Goal: Entertainment & Leisure: Consume media (video, audio)

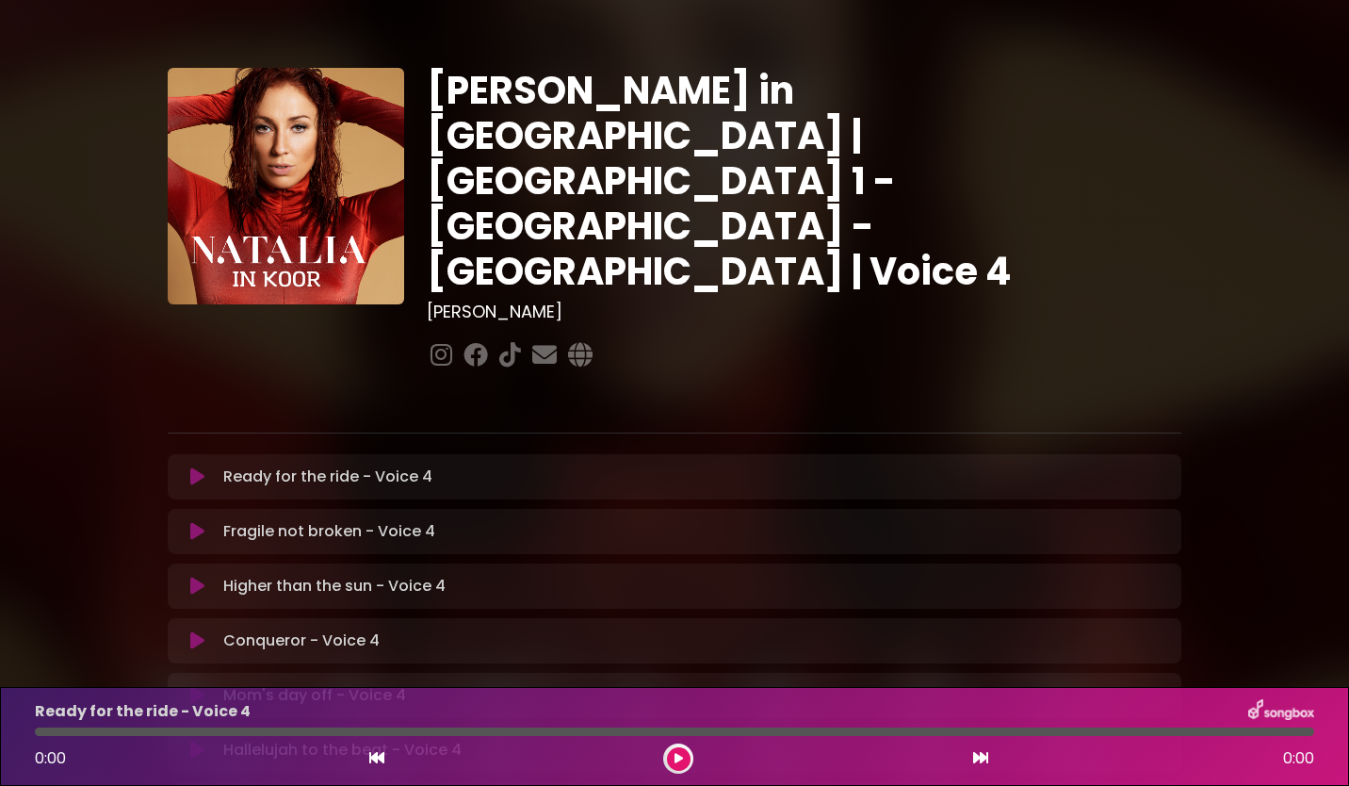
click at [1248, 492] on div "[PERSON_NAME] in [GEOGRAPHIC_DATA] | [GEOGRAPHIC_DATA] 1 - [GEOGRAPHIC_DATA] - …" at bounding box center [674, 578] width 1243 height 1110
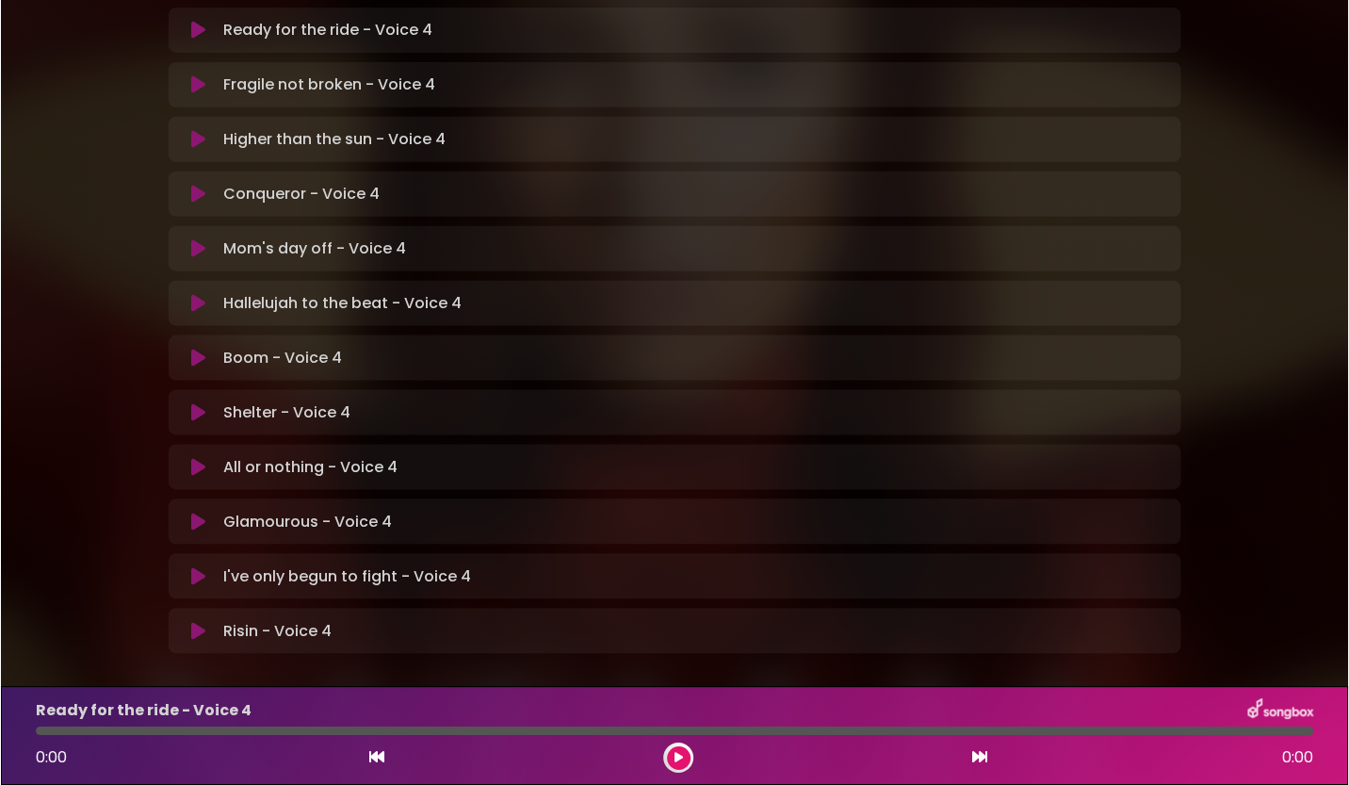
scroll to position [464, 0]
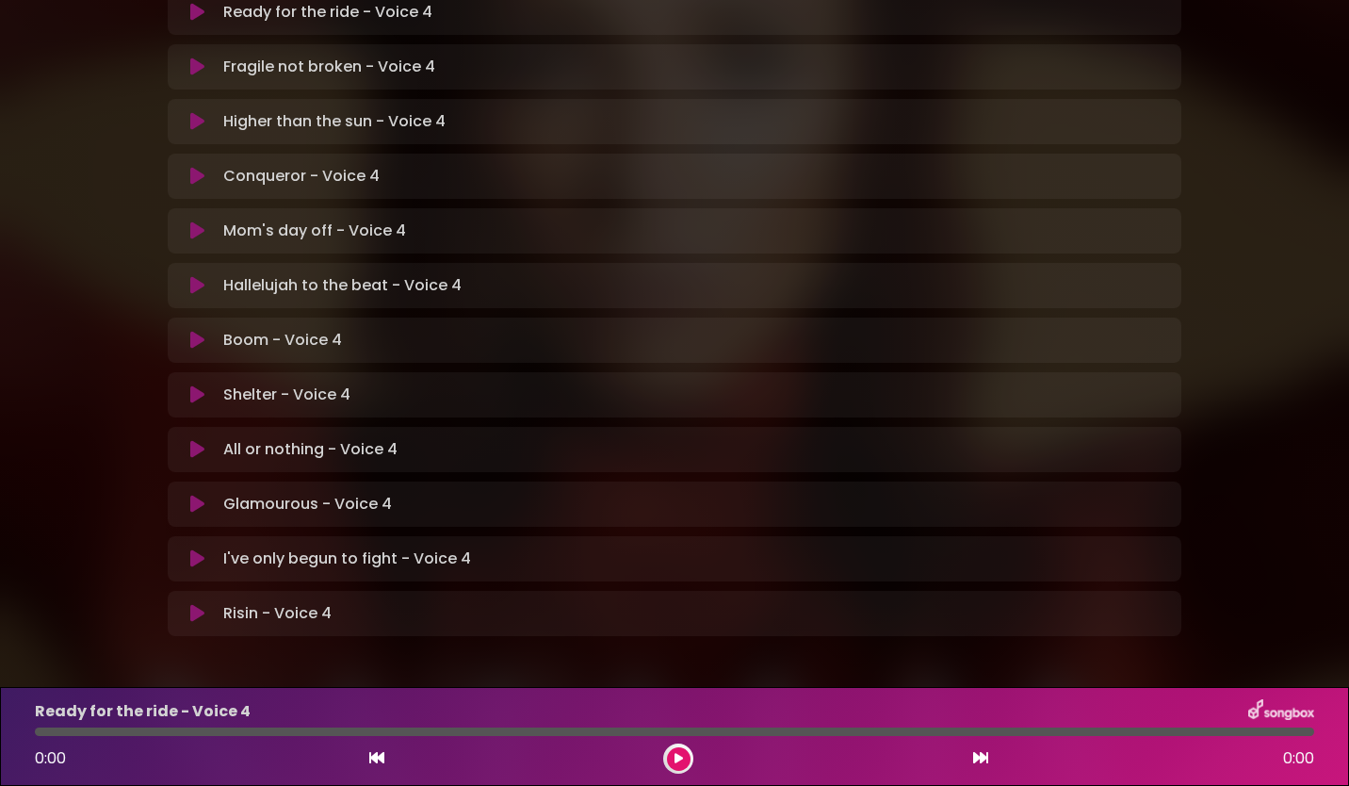
click at [199, 549] on icon at bounding box center [197, 558] width 14 height 19
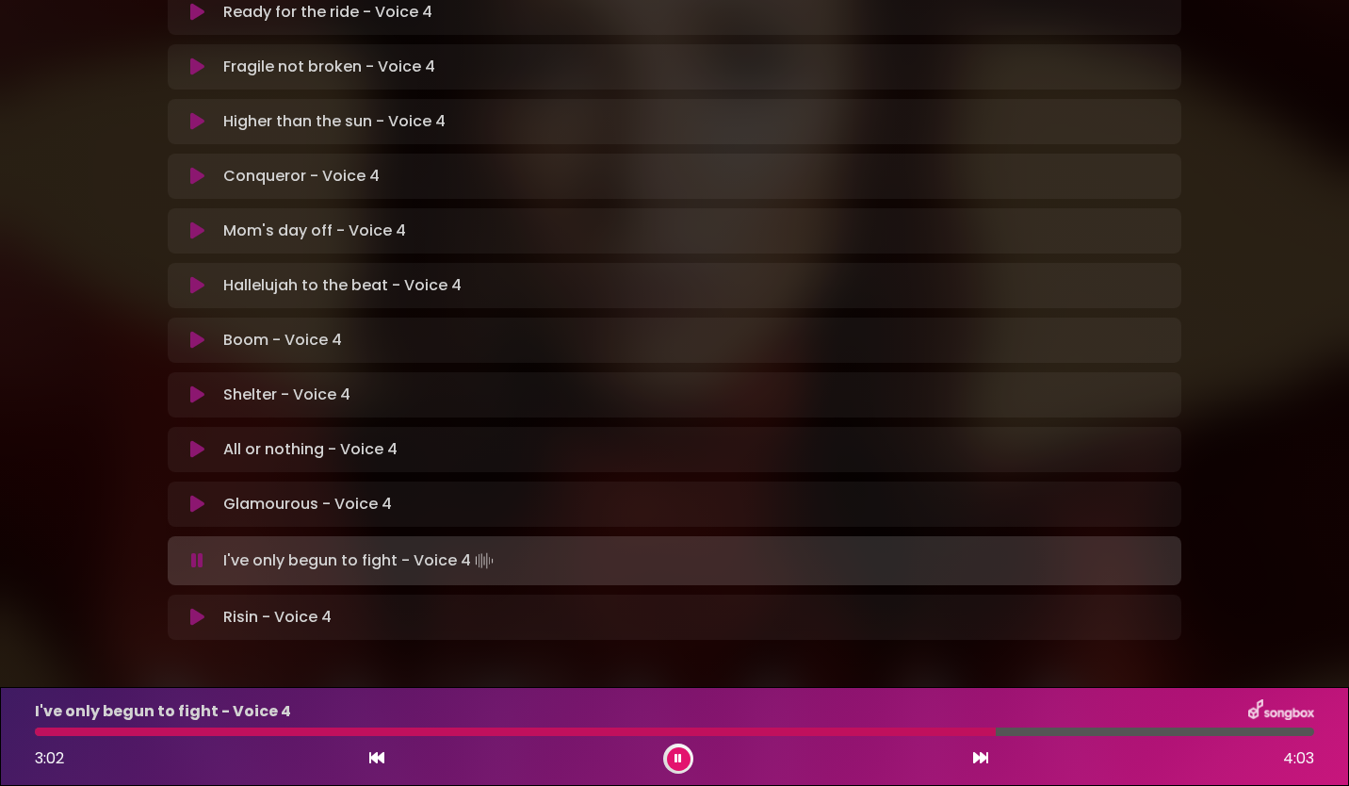
click at [679, 760] on icon at bounding box center [678, 758] width 8 height 11
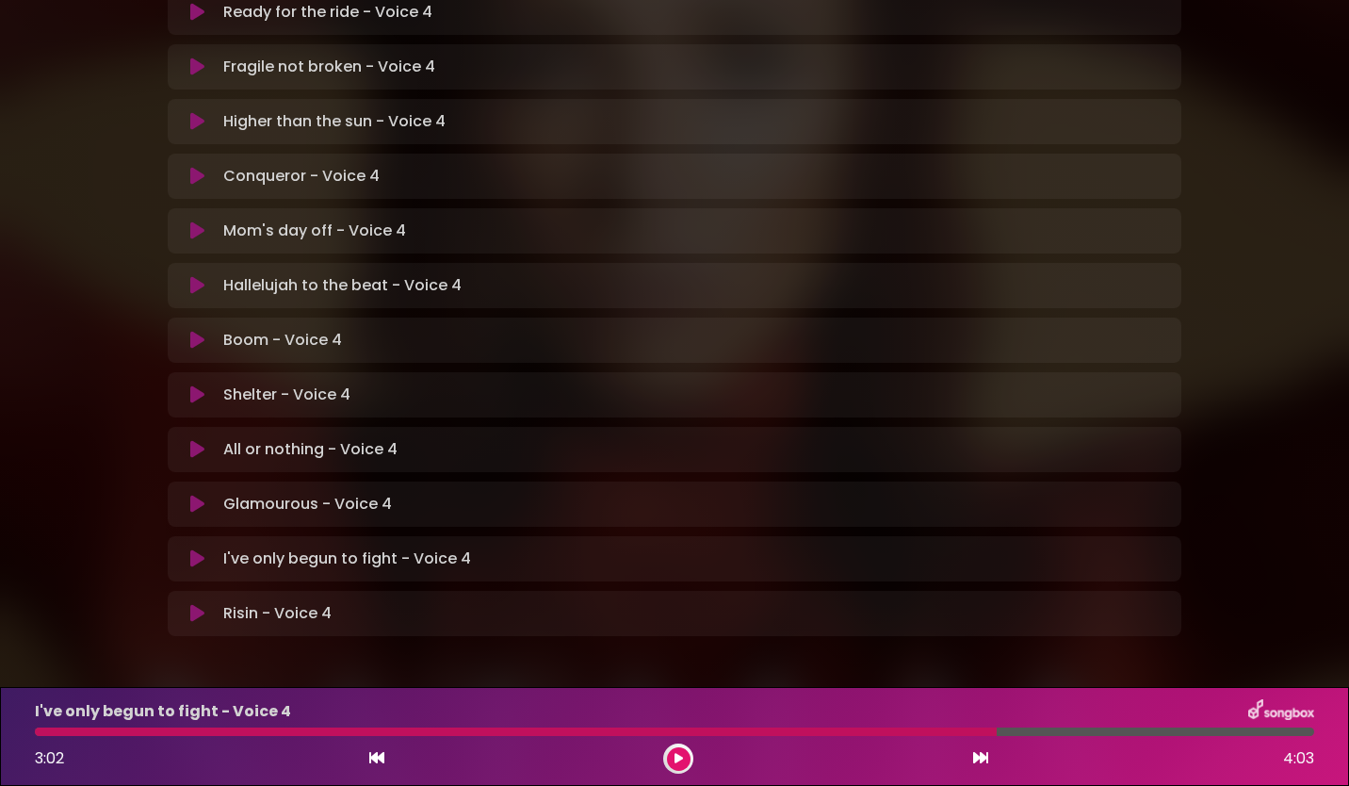
click at [673, 766] on button at bounding box center [679, 759] width 24 height 24
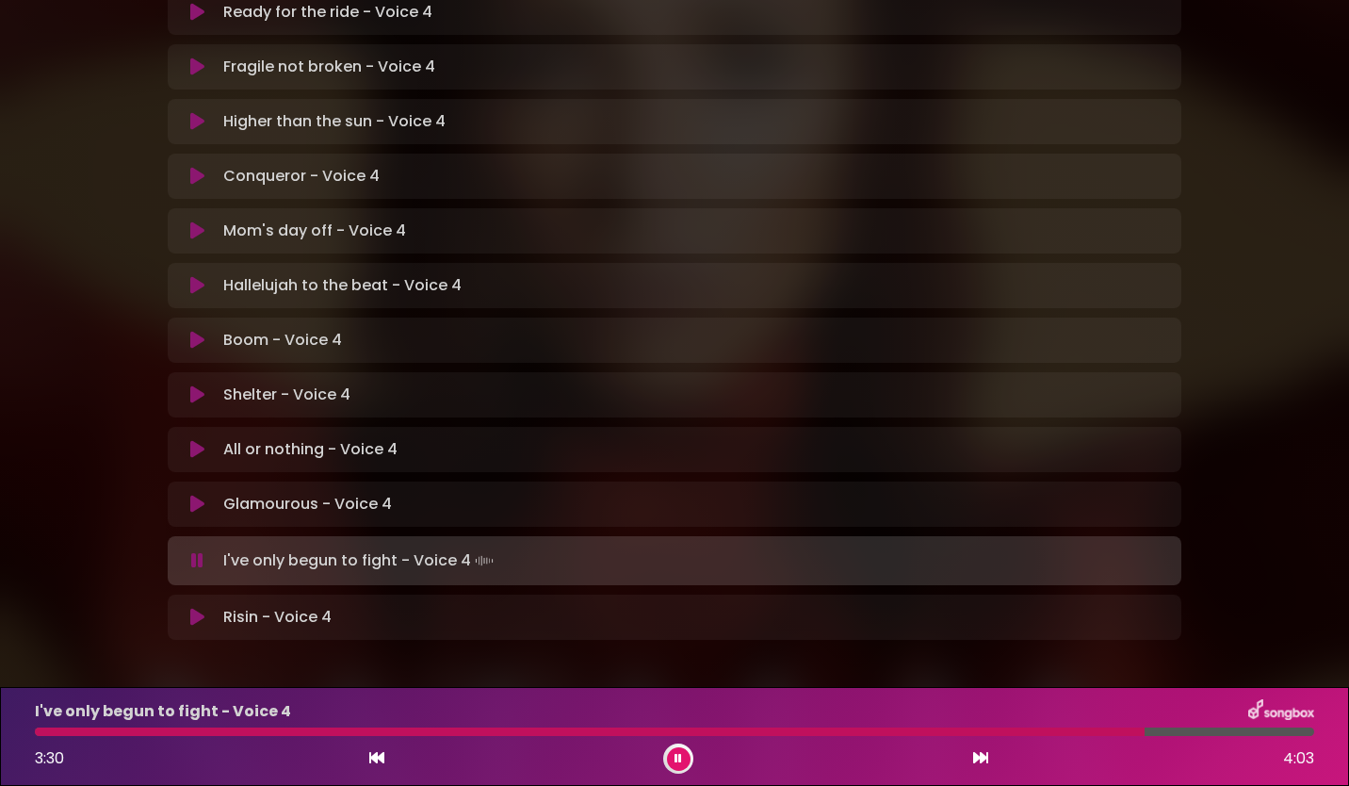
click at [673, 766] on button at bounding box center [679, 759] width 24 height 24
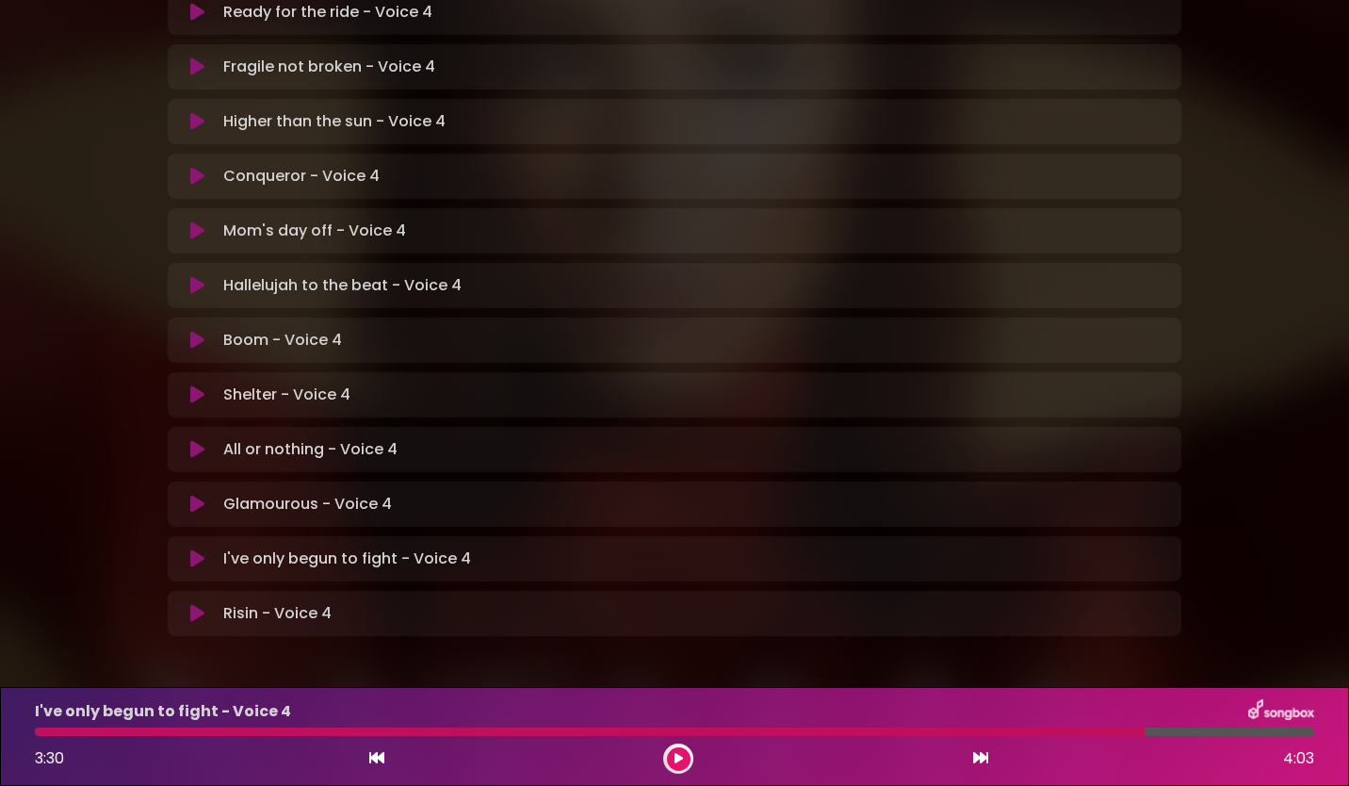
click at [197, 495] on icon at bounding box center [197, 504] width 14 height 19
click at [196, 549] on icon at bounding box center [197, 558] width 14 height 19
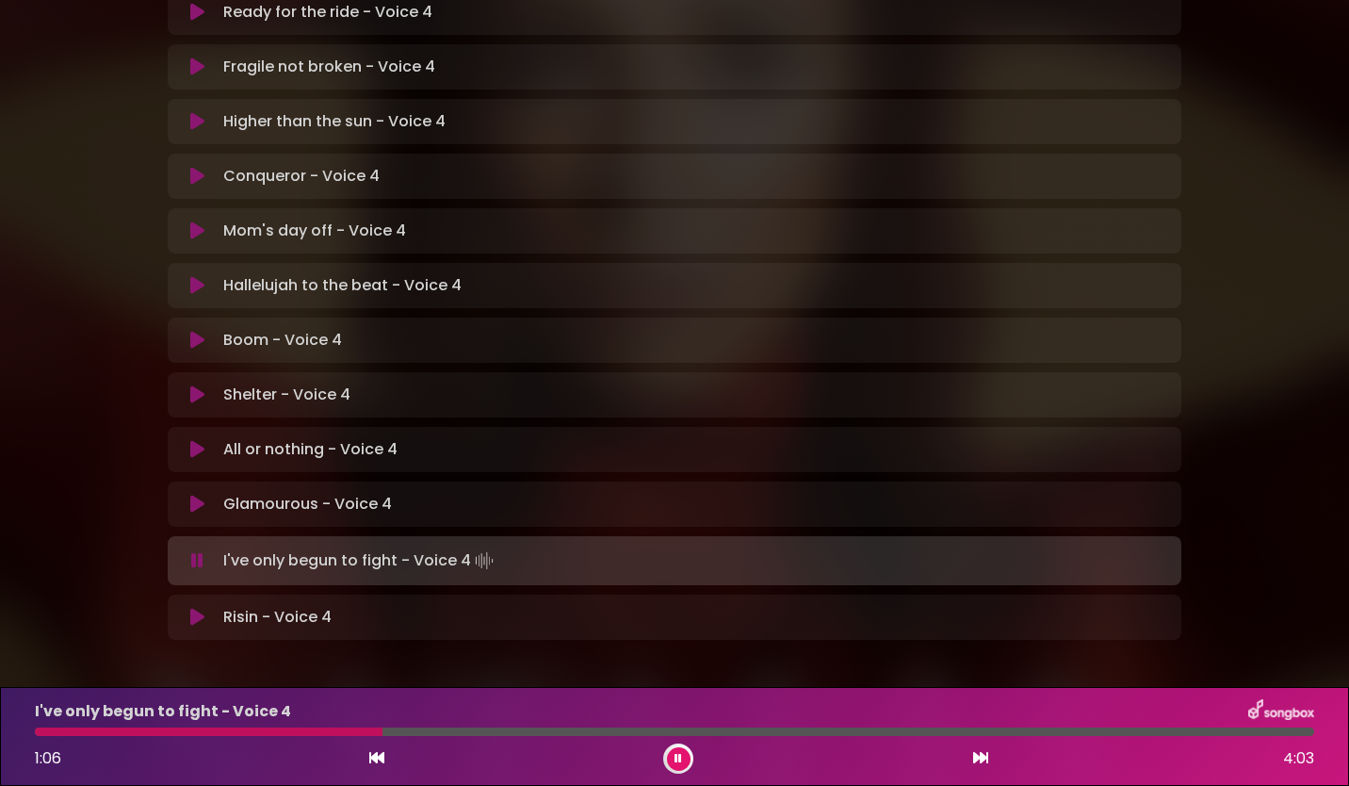
click at [674, 764] on button at bounding box center [679, 759] width 24 height 24
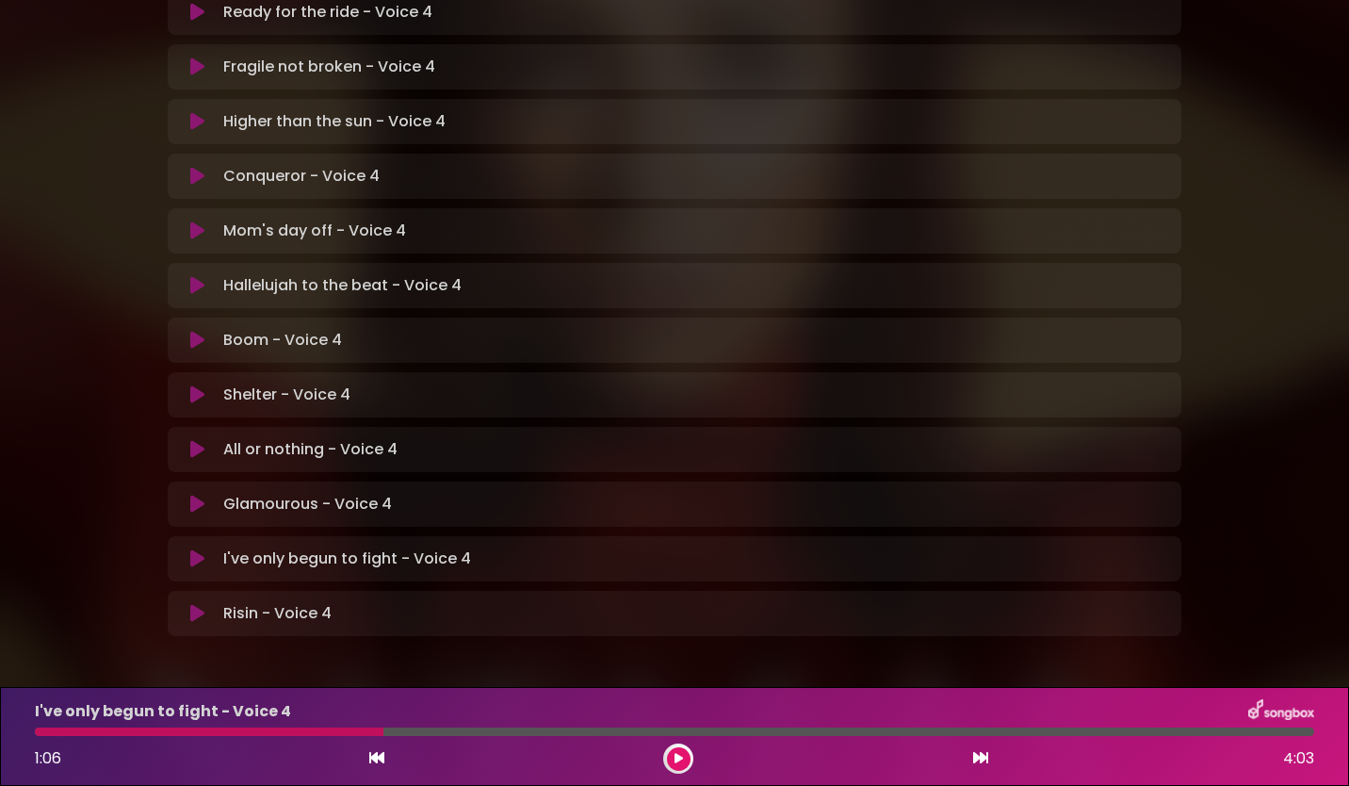
click at [201, 495] on icon at bounding box center [197, 504] width 14 height 19
click at [199, 549] on icon at bounding box center [197, 558] width 14 height 19
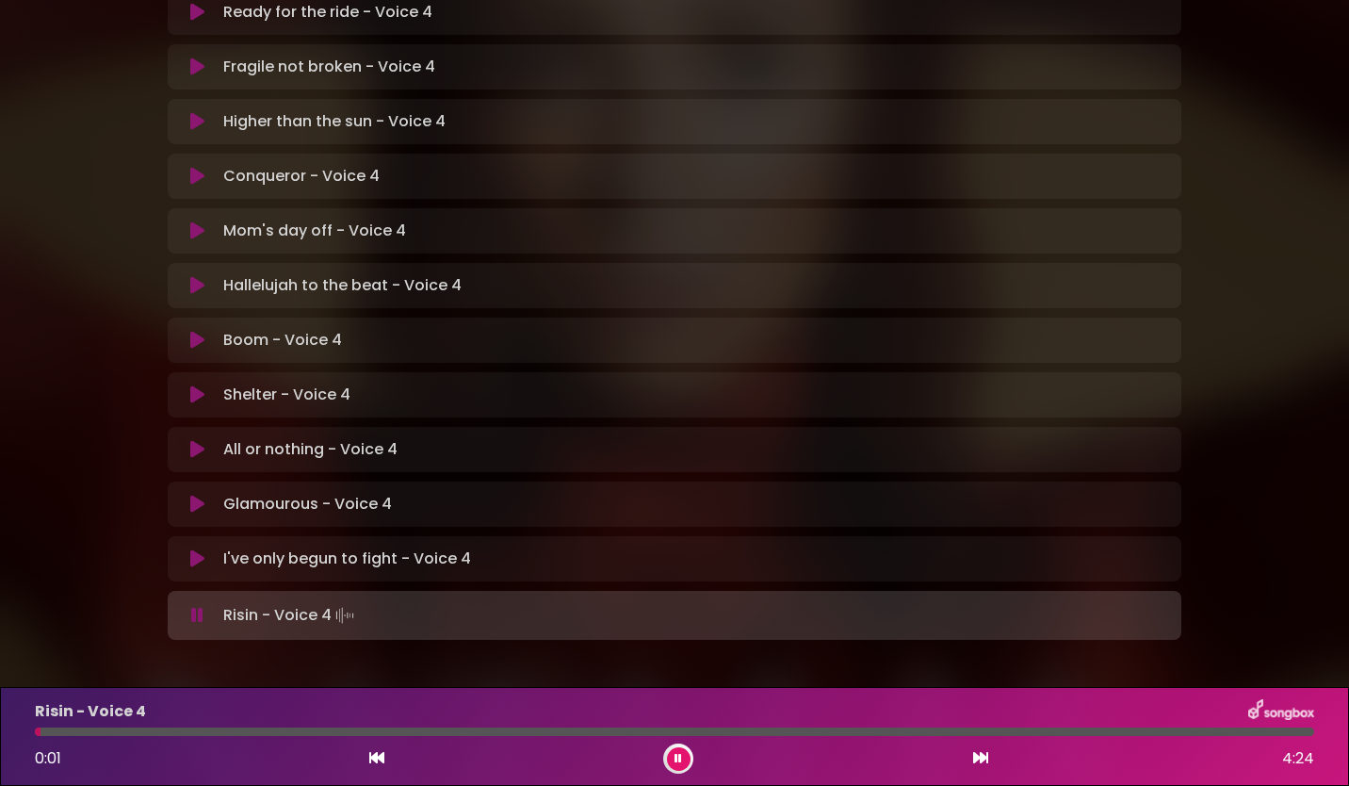
click at [676, 763] on icon at bounding box center [678, 758] width 8 height 11
